Goal: Find specific page/section: Find specific page/section

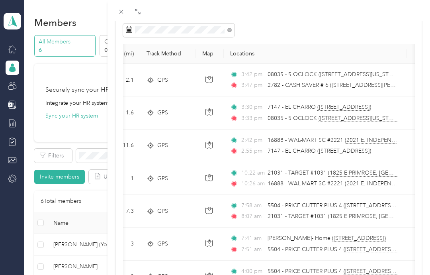
scroll to position [0, 95]
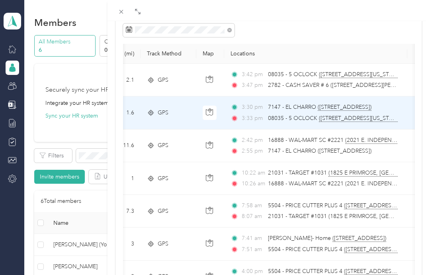
click at [343, 110] on span "7147 - EL CHARRO ([STREET_ADDRESS])" at bounding box center [320, 107] width 104 height 7
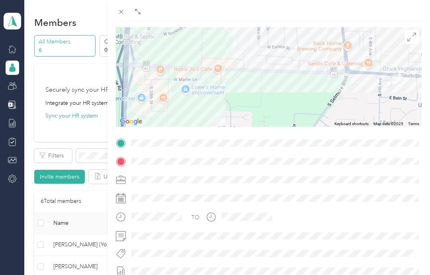
click at [119, 13] on icon at bounding box center [121, 11] width 7 height 7
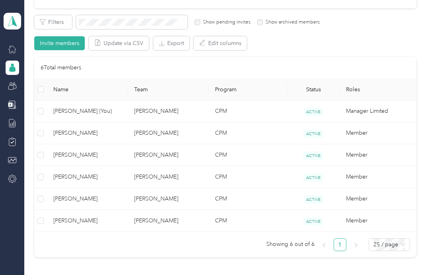
scroll to position [143, 0]
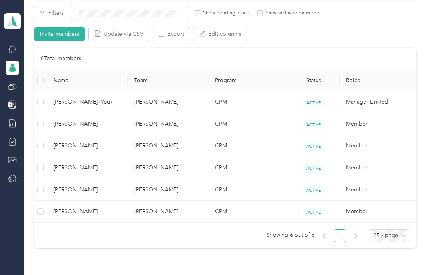
click at [225, 214] on td "CPM" at bounding box center [248, 212] width 79 height 22
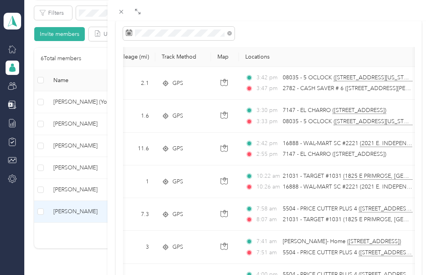
scroll to position [61, 0]
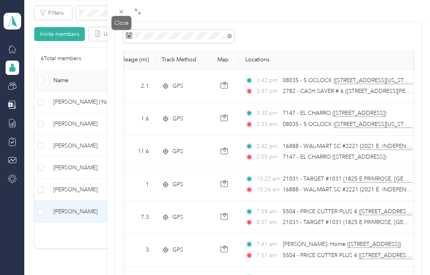
click at [125, 19] on div "Close" at bounding box center [122, 23] width 20 height 14
click at [125, 17] on div "Close" at bounding box center [122, 23] width 20 height 14
click at [120, 21] on div "Close" at bounding box center [122, 23] width 20 height 14
click at [123, 12] on icon at bounding box center [121, 11] width 7 height 7
